Goal: Transaction & Acquisition: Purchase product/service

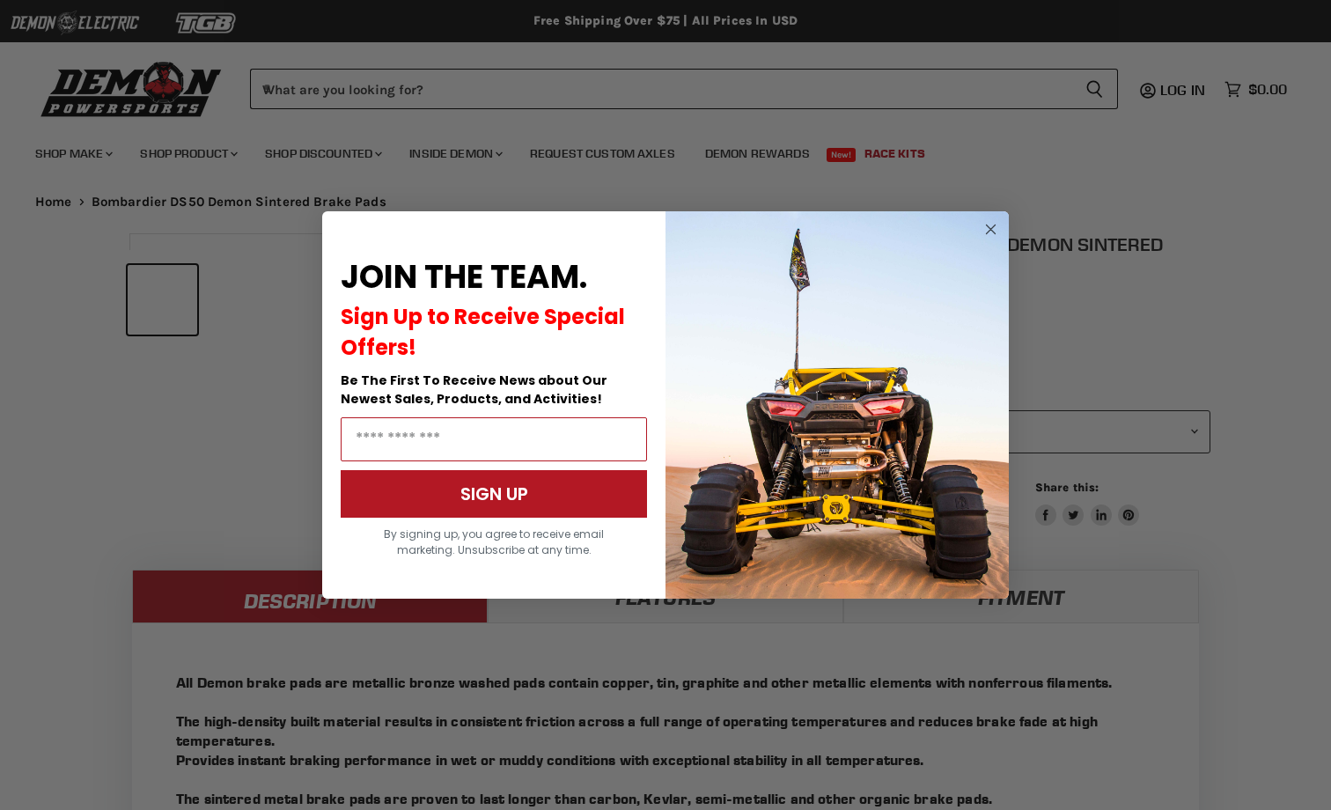
scroll to position [792, 0]
